Goal: Task Accomplishment & Management: Manage account settings

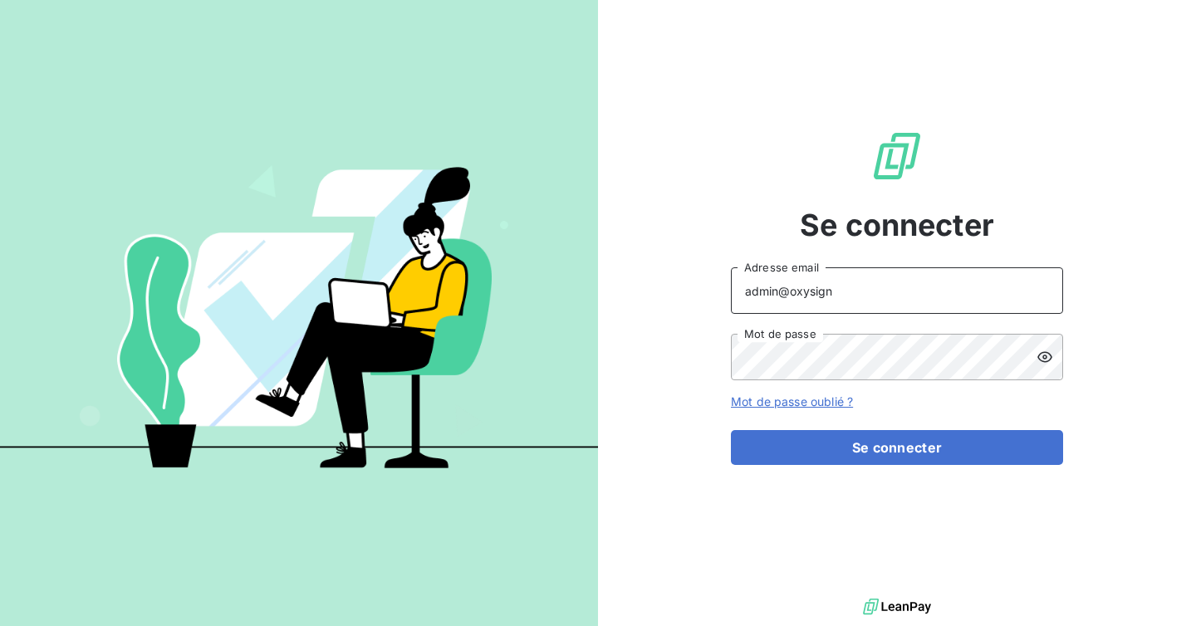
click at [897, 284] on input "admin@oxysign" at bounding box center [897, 290] width 332 height 46
type input "admin@bdeexpertiseconseil"
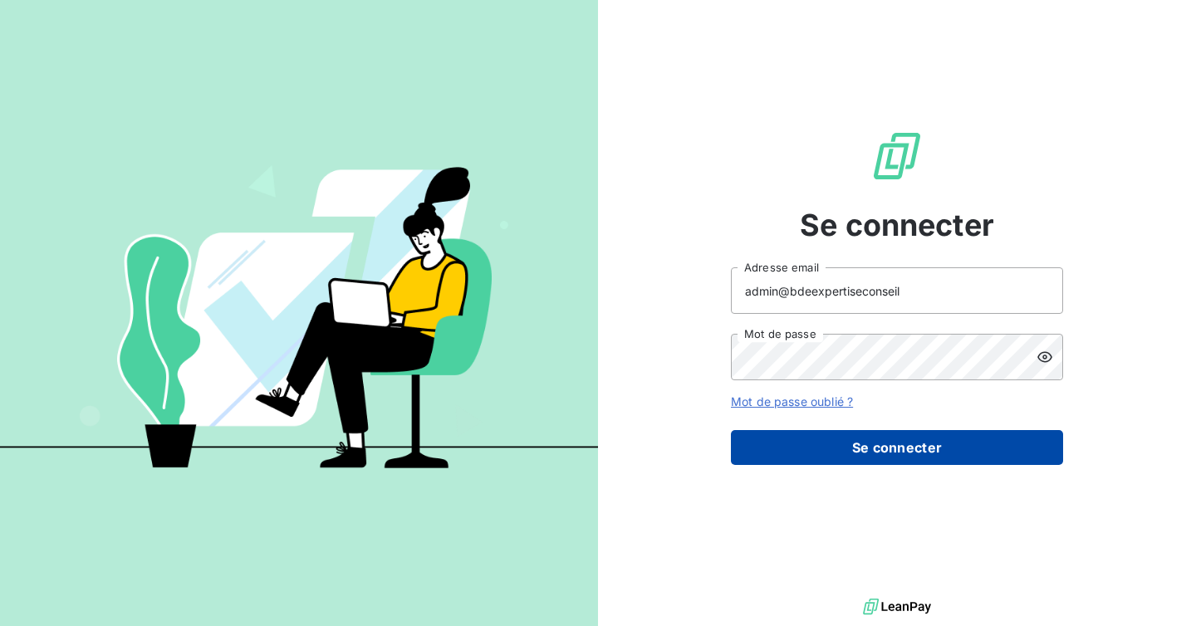
click at [904, 435] on button "Se connecter" at bounding box center [897, 447] width 332 height 35
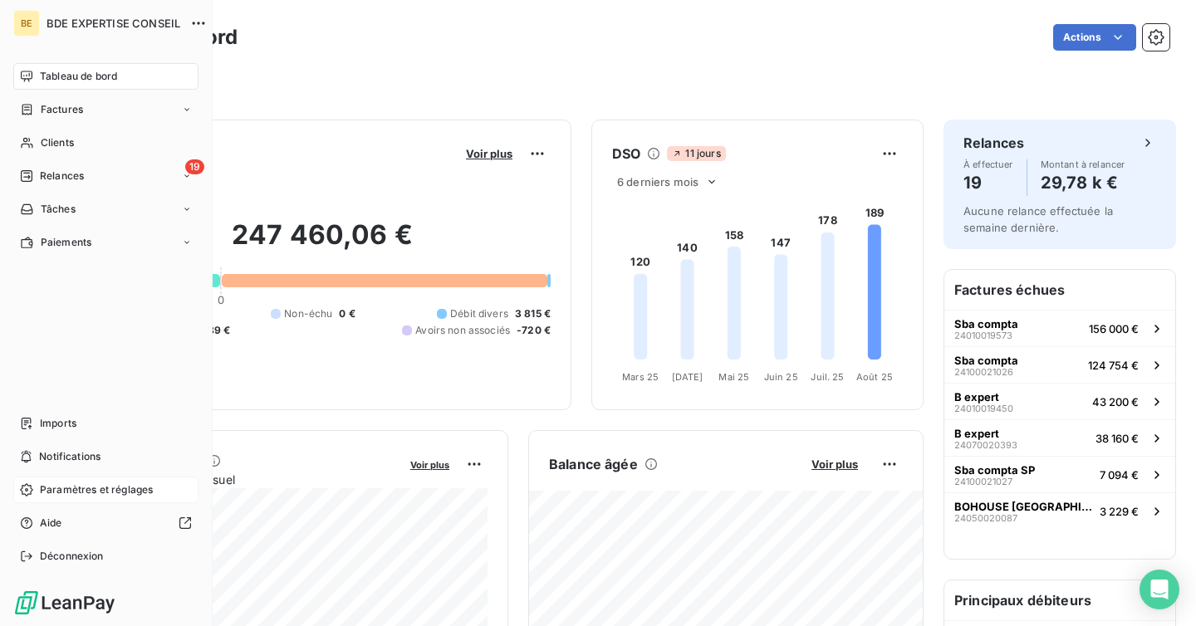
click at [64, 501] on div "Paramètres et réglages" at bounding box center [105, 490] width 185 height 27
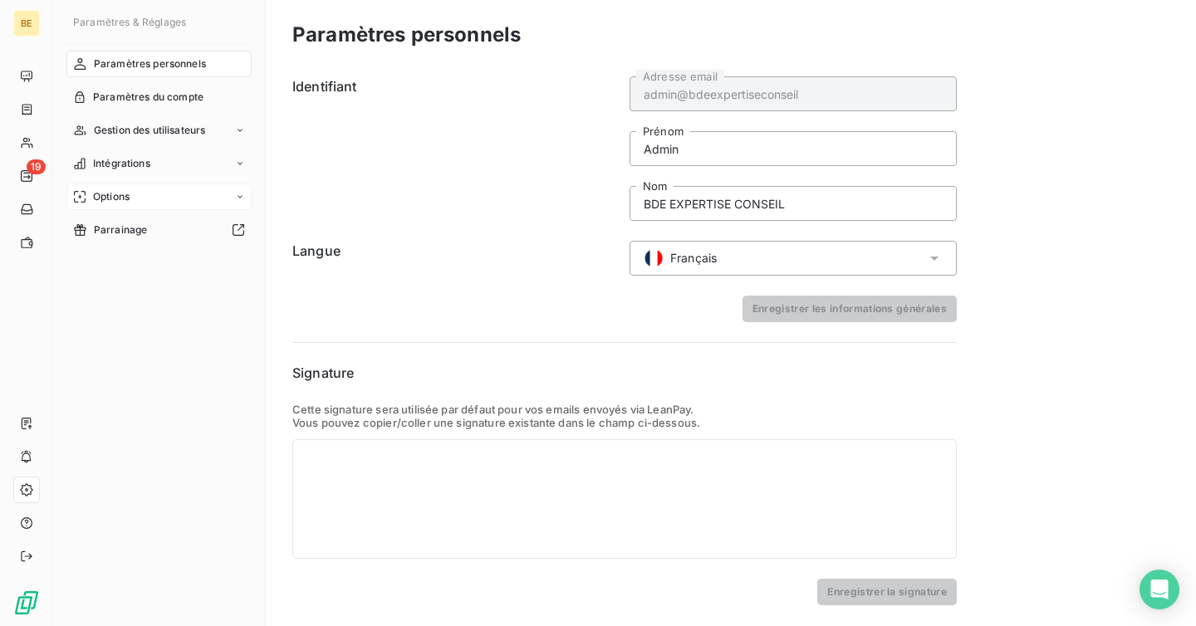
click at [144, 202] on div "Options" at bounding box center [158, 196] width 185 height 27
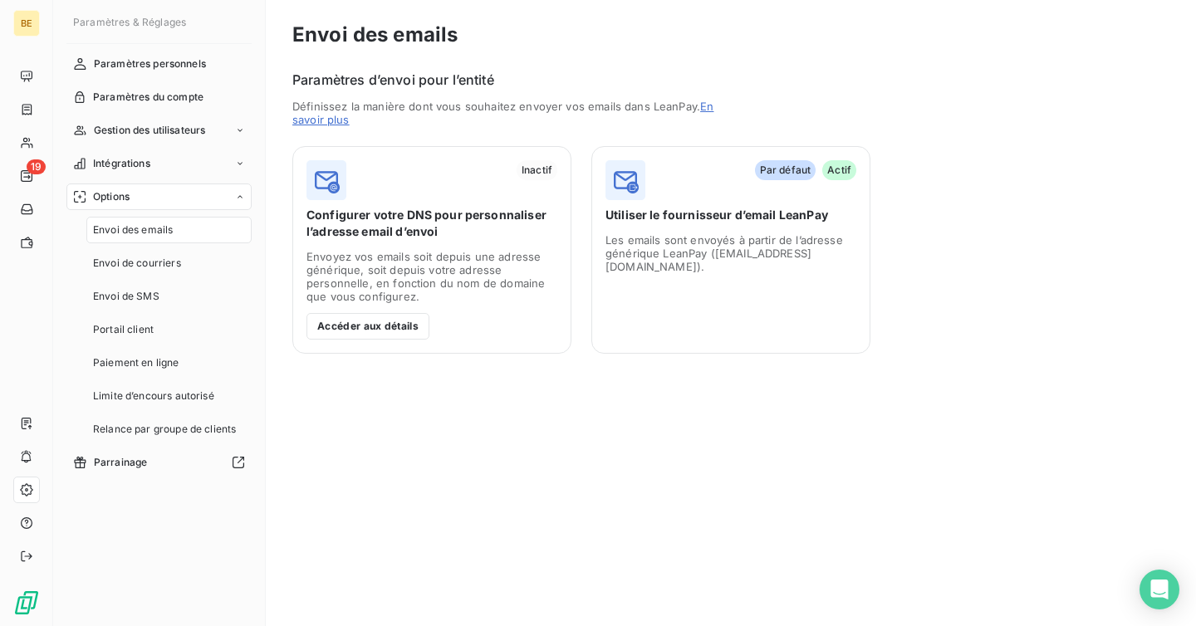
click at [156, 183] on div "Options" at bounding box center [158, 196] width 185 height 27
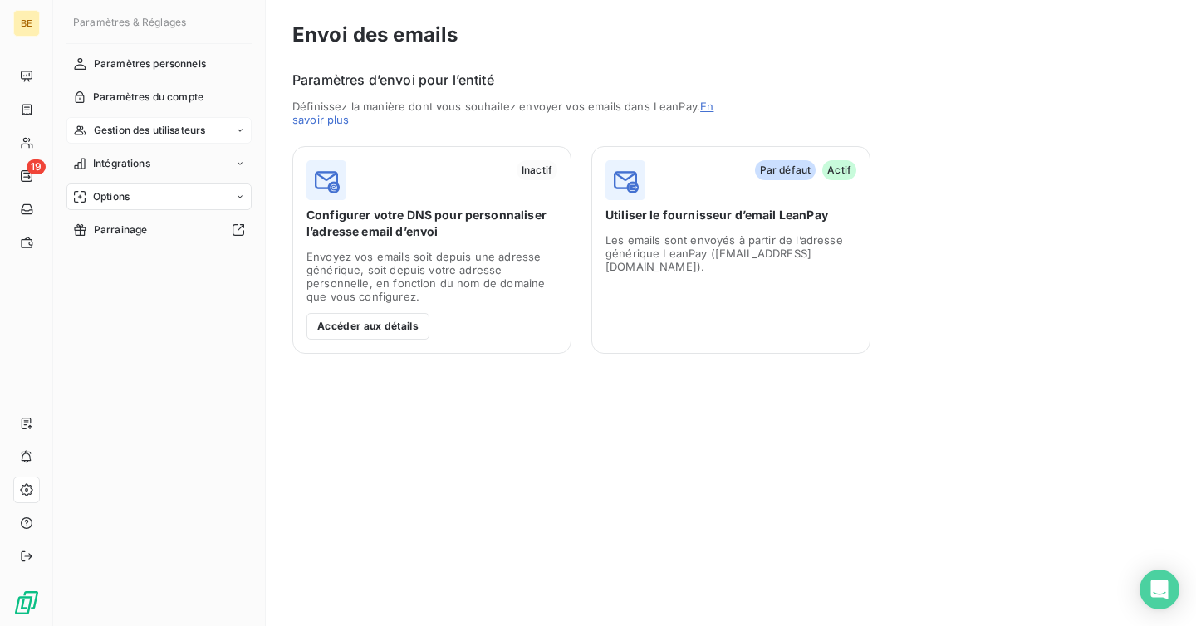
click at [169, 137] on span "Gestion des utilisateurs" at bounding box center [150, 130] width 112 height 15
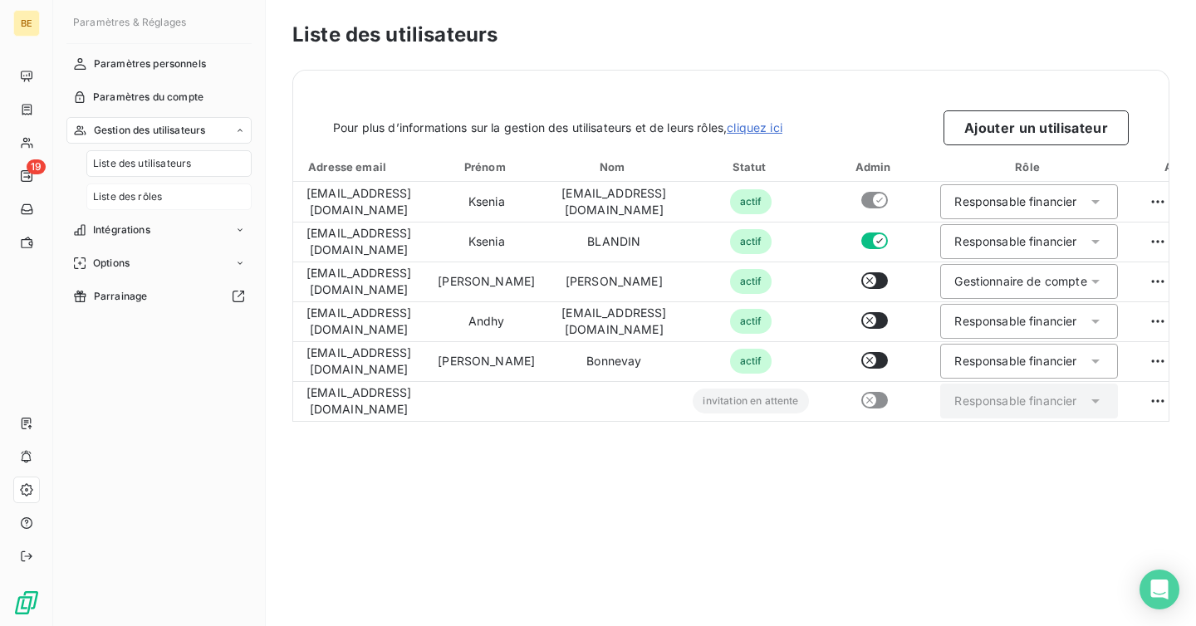
click at [154, 207] on div "Liste des rôles" at bounding box center [168, 196] width 165 height 27
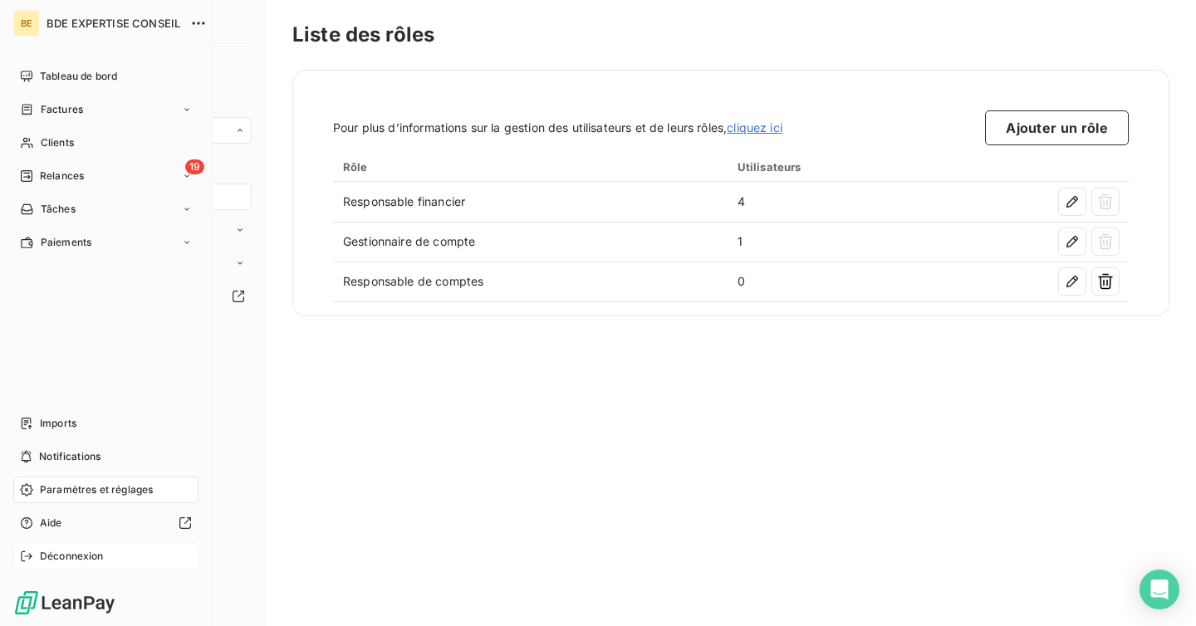
click at [57, 564] on div "Déconnexion" at bounding box center [105, 556] width 185 height 27
